Goal: Task Accomplishment & Management: Manage account settings

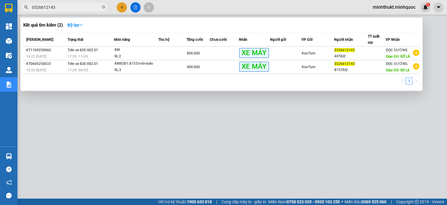
click at [90, 124] on div at bounding box center [223, 102] width 447 height 205
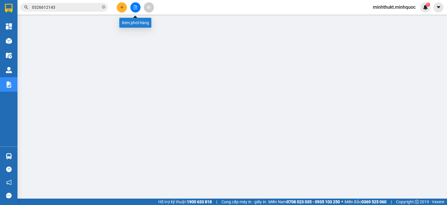
click at [136, 7] on icon "file-add" at bounding box center [135, 7] width 4 height 4
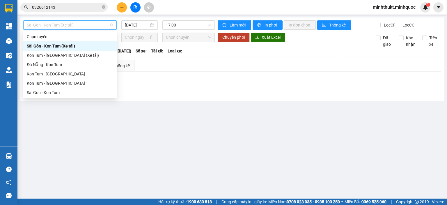
click at [105, 26] on span "Sài Gòn - Kon Tum (Xe tải)" at bounding box center [70, 25] width 86 height 9
click at [131, 25] on input "[DATE]" at bounding box center [137, 25] width 24 height 6
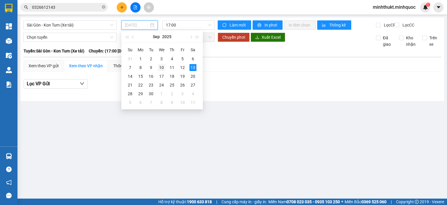
click at [163, 67] on div "10" at bounding box center [161, 67] width 7 height 7
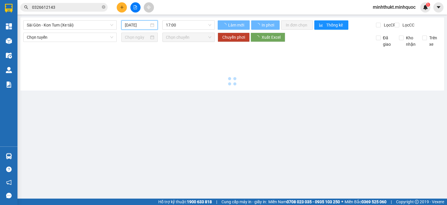
type input "[DATE]"
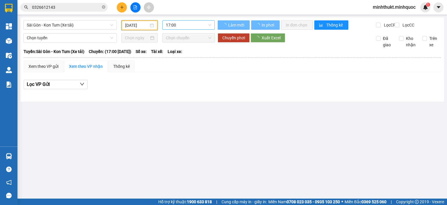
click at [191, 26] on span "17:00" at bounding box center [189, 25] width 46 height 9
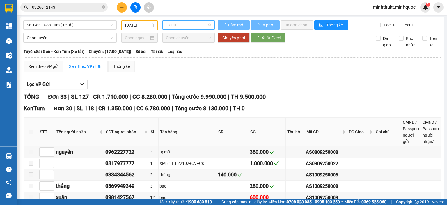
click at [142, 28] on input "[DATE]" at bounding box center [136, 25] width 23 height 6
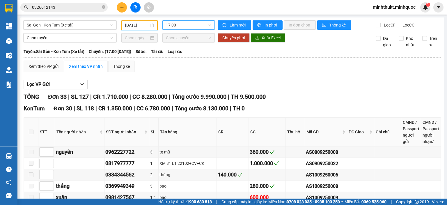
click at [188, 27] on span "17:00" at bounding box center [189, 25] width 46 height 9
click at [193, 46] on div "17:00" at bounding box center [186, 46] width 45 height 6
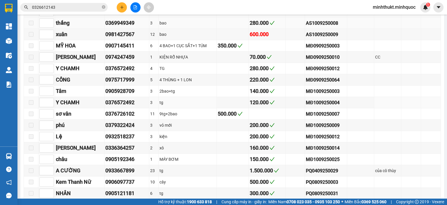
scroll to position [140, 0]
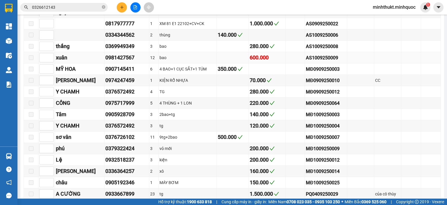
click at [315, 61] on div "AS1009250009" at bounding box center [326, 57] width 40 height 7
copy div "AS1009250009"
click at [103, 8] on icon "close-circle" at bounding box center [103, 6] width 3 height 3
paste input "AS1009250009"
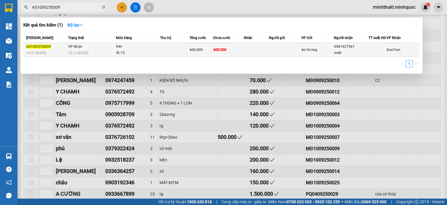
type input "AS1009250009"
click at [216, 51] on span "600.000" at bounding box center [219, 50] width 13 height 4
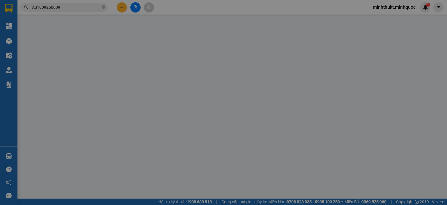
type input "0981427567"
type input "xuân"
type input "600.000"
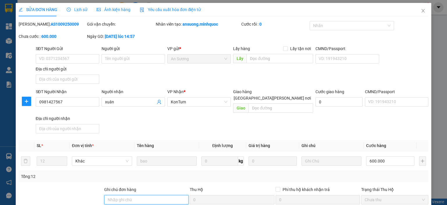
click at [149, 196] on input "Ghi chú đơn hàng" at bounding box center [146, 199] width 84 height 9
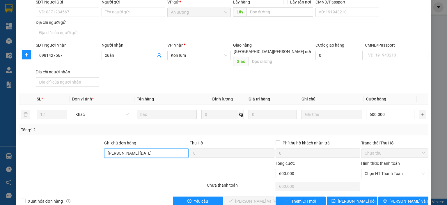
scroll to position [52, 0]
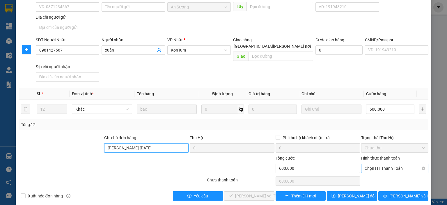
click at [369, 165] on span "Chọn HT Thanh Toán" at bounding box center [394, 168] width 60 height 9
type input "[PERSON_NAME] [DATE]"
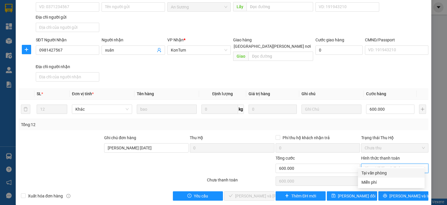
click at [368, 175] on div "Tại văn phòng" at bounding box center [391, 173] width 60 height 6
type input "0"
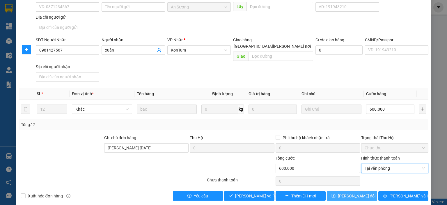
click at [354, 193] on span "[PERSON_NAME] đổi" at bounding box center [357, 196] width 38 height 6
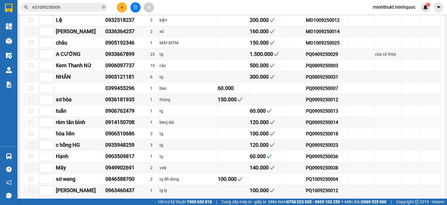
scroll to position [419, 0]
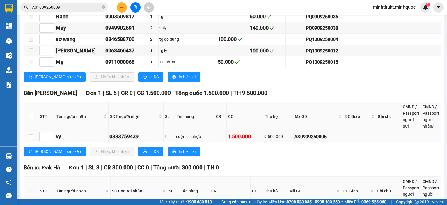
click at [272, 137] on div "9.500.000" at bounding box center [278, 136] width 28 height 6
click at [308, 134] on div "AS0909250005" at bounding box center [318, 136] width 48 height 7
copy div "AS0909250005"
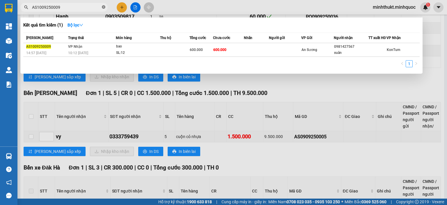
click at [102, 7] on icon "close-circle" at bounding box center [103, 6] width 3 height 3
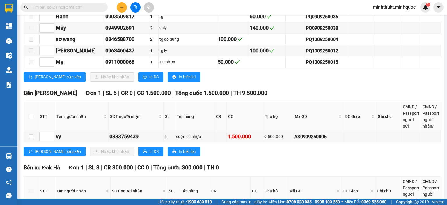
paste input "AS0909250005"
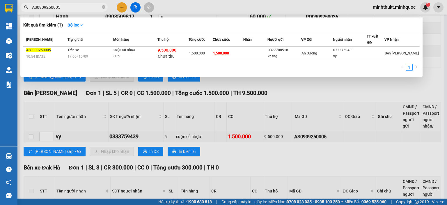
type input "AS0909250005"
click at [221, 56] on td "1.500.000" at bounding box center [228, 54] width 31 height 14
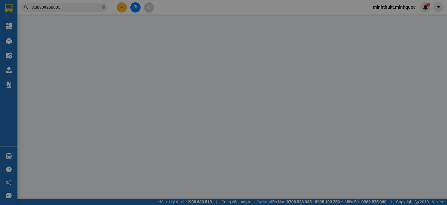
type input "0377708518"
type input "khang"
type input "0333759439"
type input "vy"
type input "1.500.000"
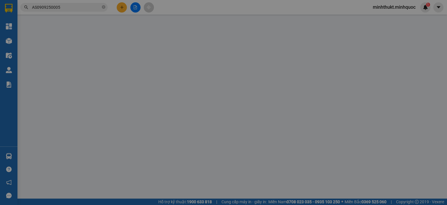
type input "1.500.000"
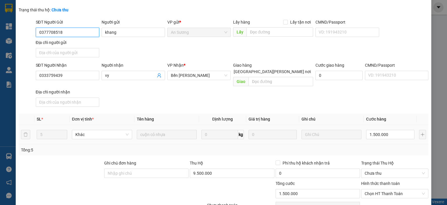
scroll to position [72, 0]
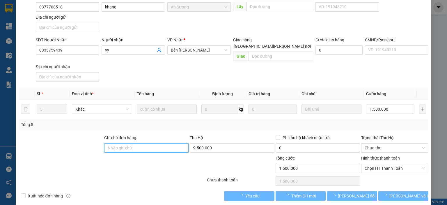
click at [157, 143] on input "Ghi chú đơn hàng" at bounding box center [146, 147] width 84 height 9
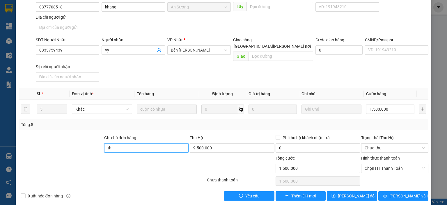
type input "t"
click at [395, 165] on span "Chọn HT Thanh Toán" at bounding box center [394, 168] width 60 height 9
type input "[PERSON_NAME] [DATE]"
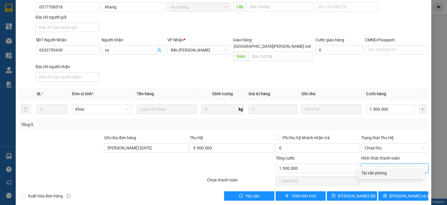
click at [380, 170] on div "Tại văn phòng" at bounding box center [391, 173] width 60 height 6
type input "0"
click at [352, 193] on span "[PERSON_NAME] đổi" at bounding box center [357, 196] width 38 height 6
